Goal: Information Seeking & Learning: Compare options

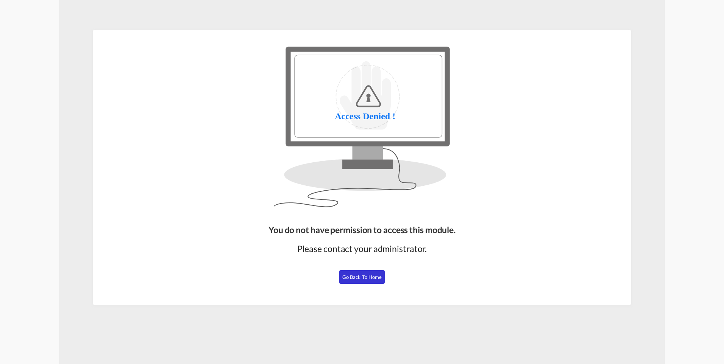
drag, startPoint x: 374, startPoint y: 286, endPoint x: 370, endPoint y: 279, distance: 7.3
click at [374, 286] on div "You do not have permission to access this module. Please contact your administr…" at bounding box center [361, 261] width 193 height 81
click at [369, 278] on span "Go Back to Home" at bounding box center [362, 277] width 40 height 6
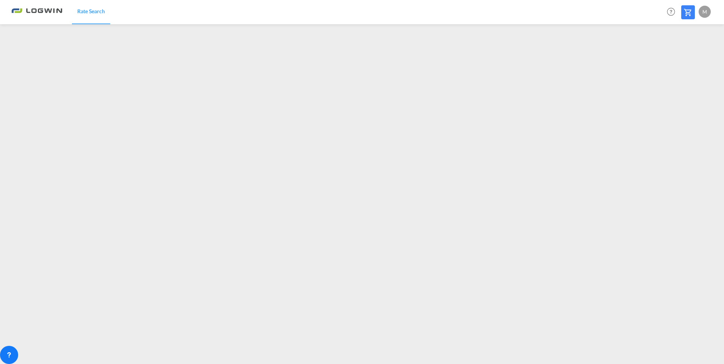
click at [93, 9] on span "Rate Search" at bounding box center [91, 11] width 28 height 6
